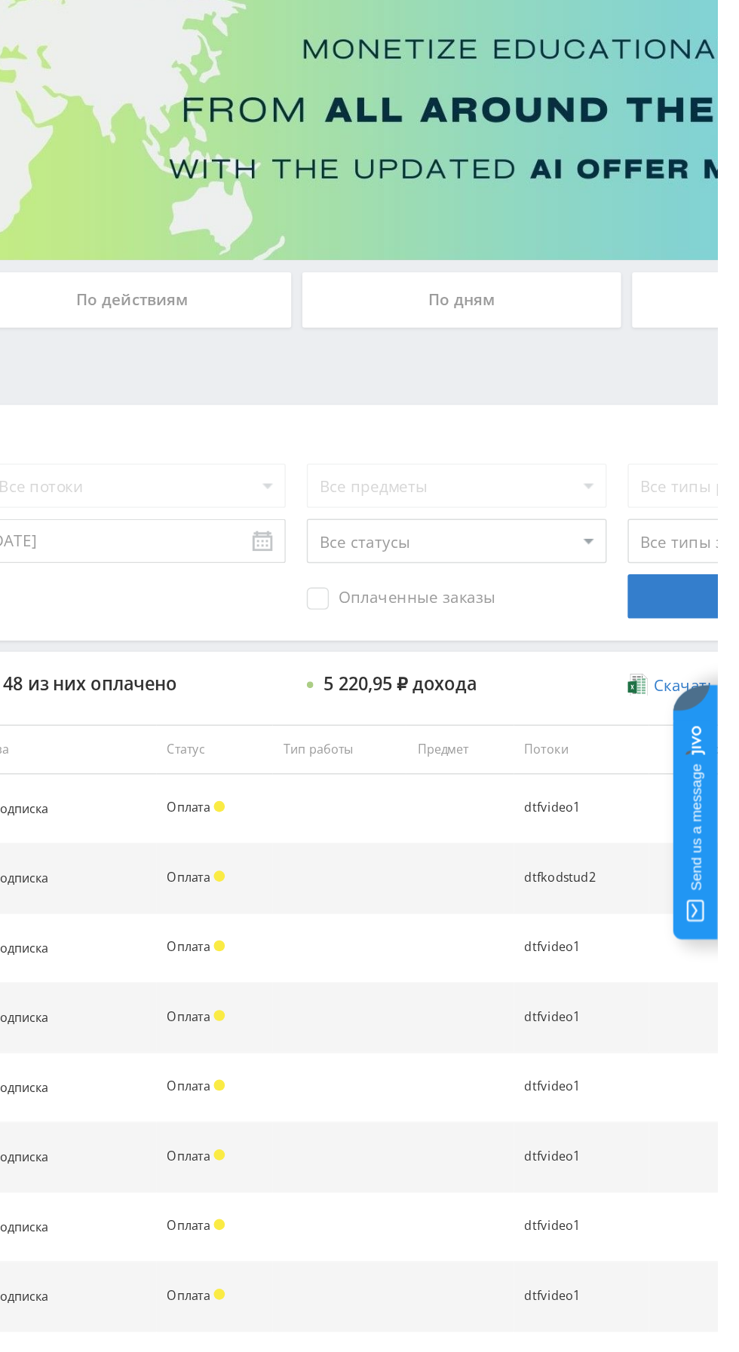
click at [580, 321] on div "По дням" at bounding box center [564, 327] width 217 height 38
click at [0, 0] on input "По дням" at bounding box center [0, 0] width 0 height 0
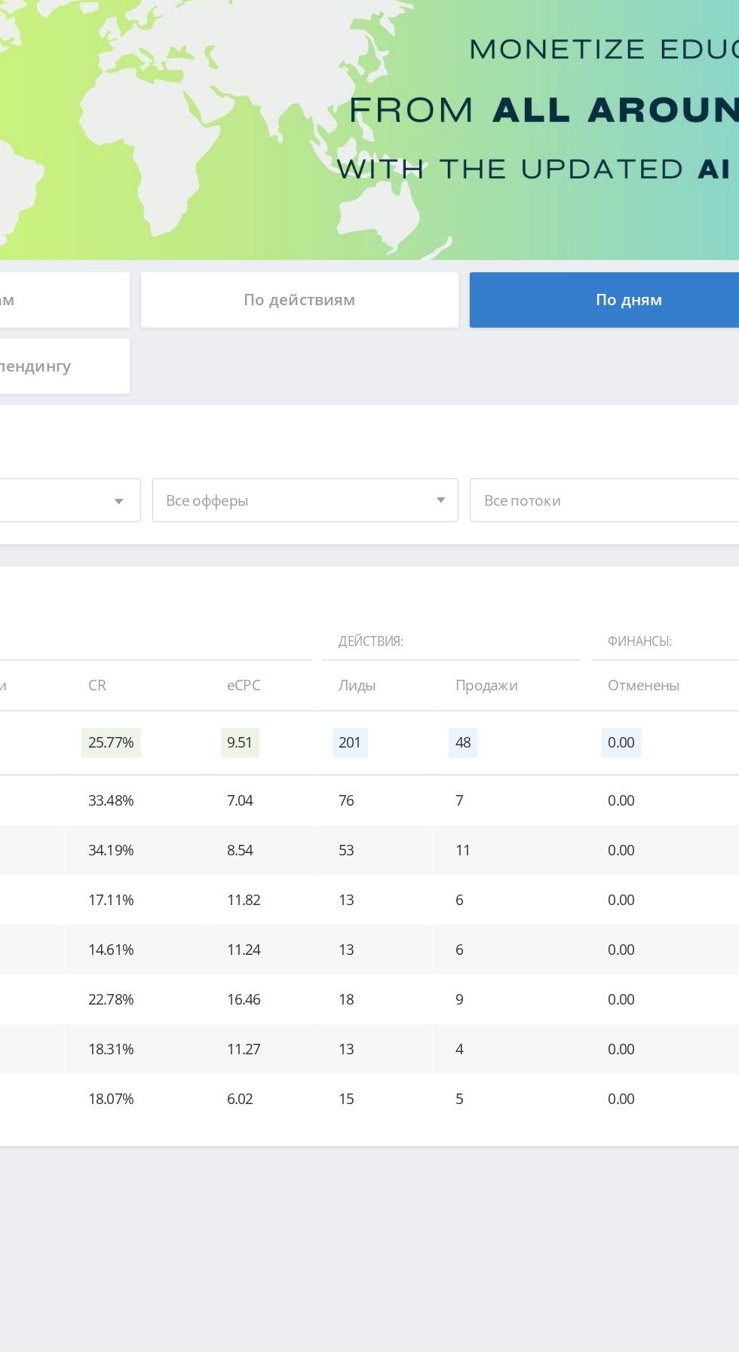
click at [387, 336] on div "По действиям" at bounding box center [340, 327] width 217 height 38
click at [0, 0] on input "По действиям" at bounding box center [0, 0] width 0 height 0
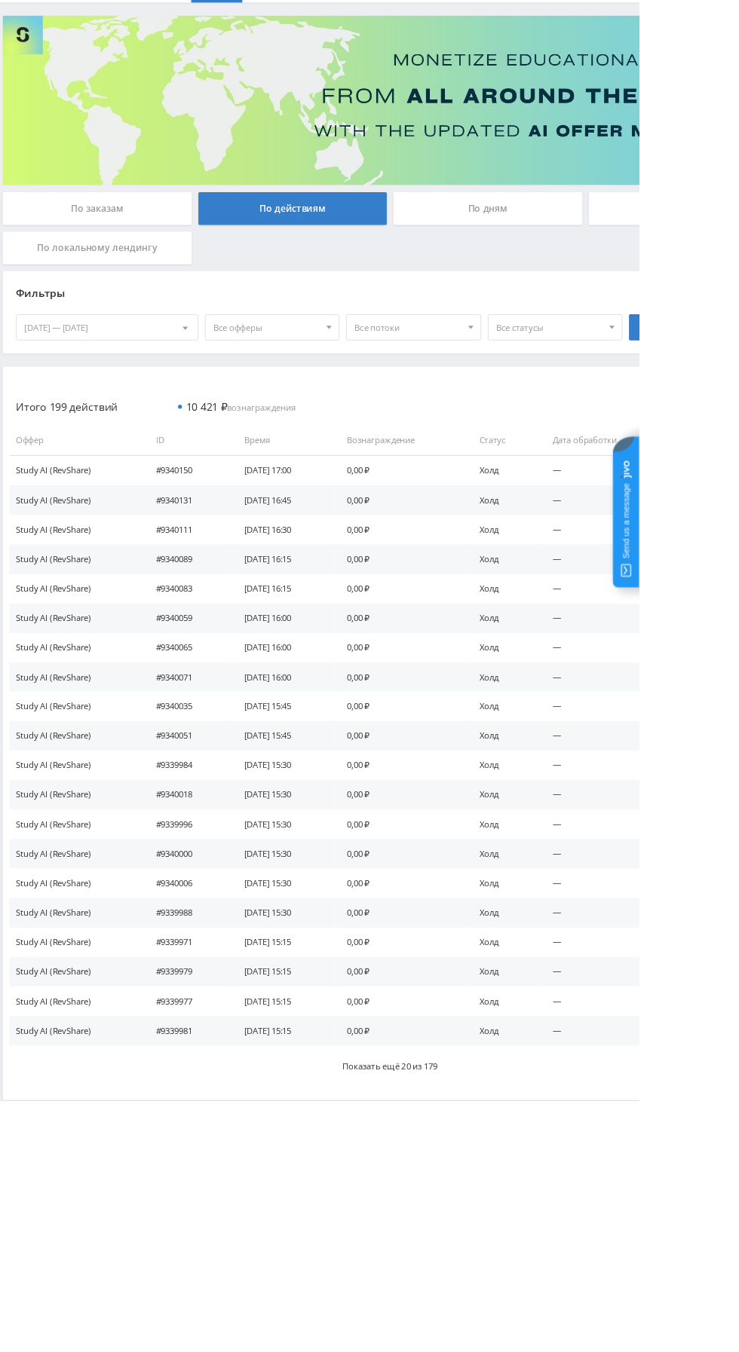
click at [362, 1312] on button "Показать ещё 20 из 179" at bounding box center [452, 1312] width 874 height 47
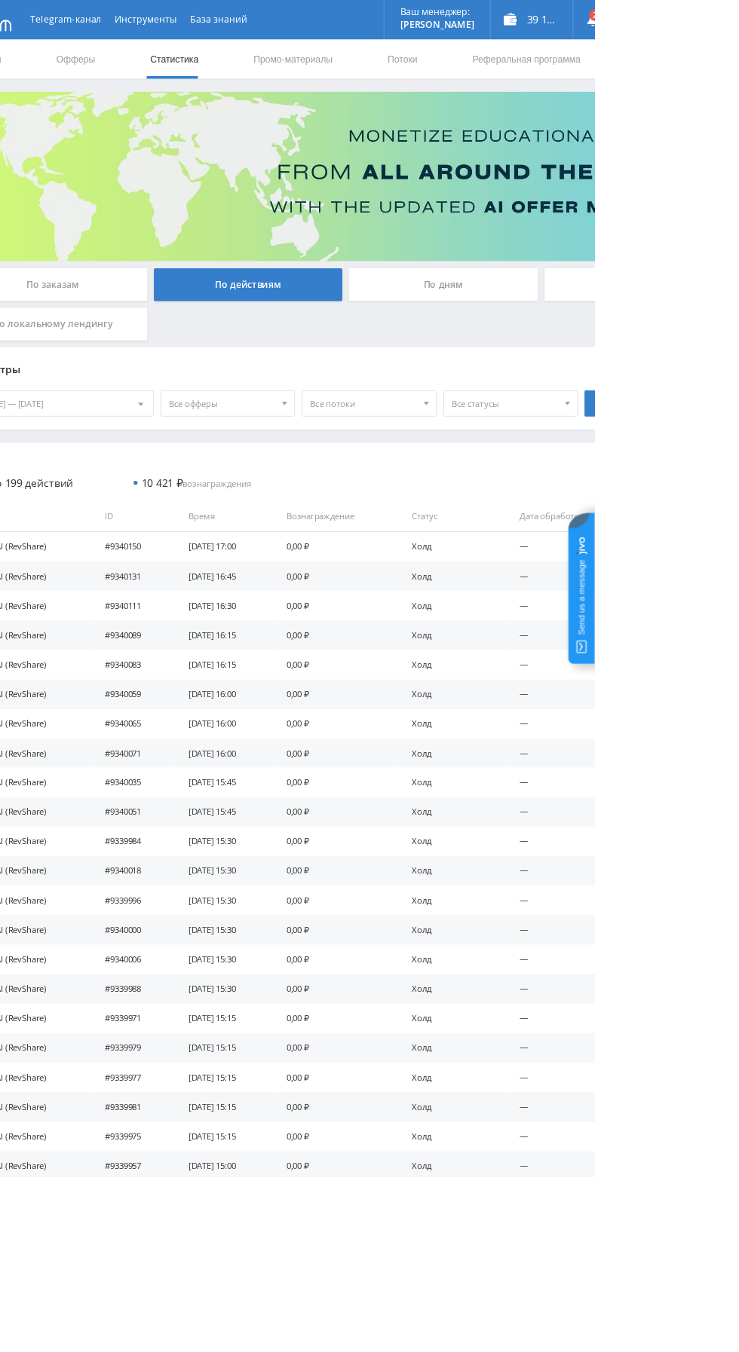
click at [581, 344] on div "По дням" at bounding box center [564, 327] width 217 height 38
click at [0, 0] on input "По дням" at bounding box center [0, 0] width 0 height 0
